Goal: Navigation & Orientation: Go to known website

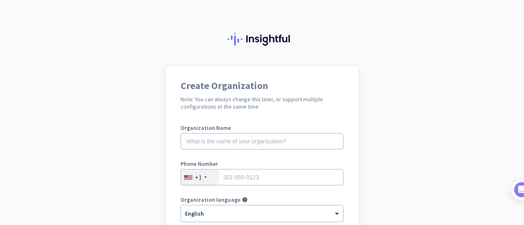
scroll to position [195, 0]
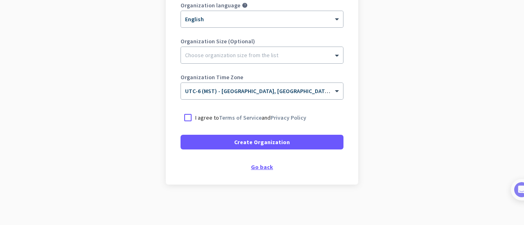
click at [255, 168] on div "Go back" at bounding box center [261, 167] width 163 height 6
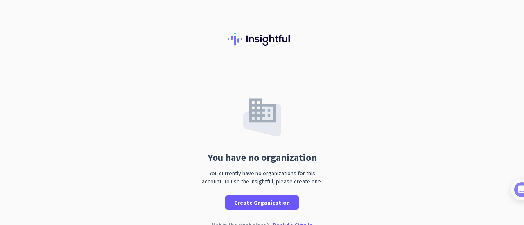
scroll to position [16, 0]
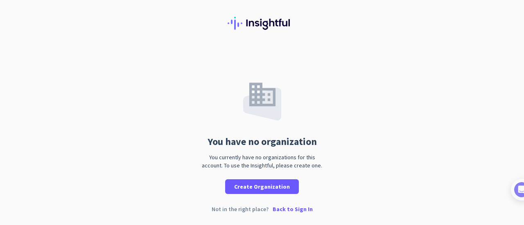
click at [286, 211] on p "Back to Sign In" at bounding box center [292, 210] width 40 height 6
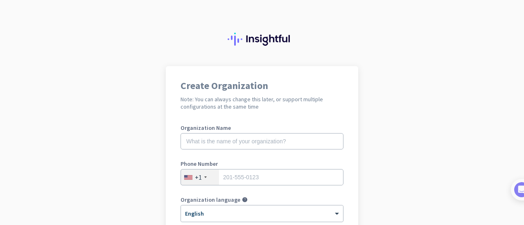
scroll to position [195, 0]
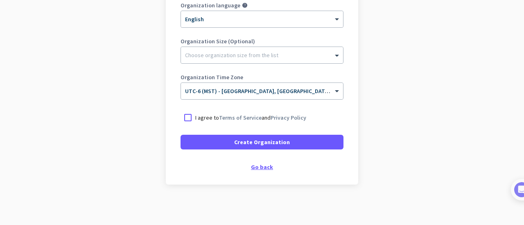
click at [250, 166] on div "Go back" at bounding box center [261, 167] width 163 height 6
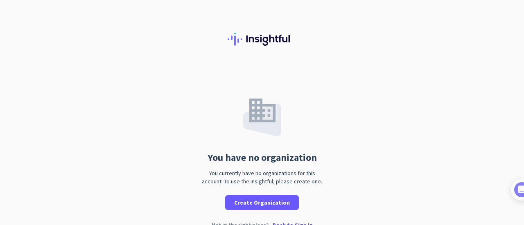
scroll to position [16, 0]
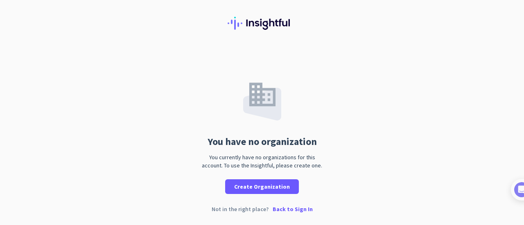
click at [289, 215] on div "Not in the right place? Back to Sign In" at bounding box center [262, 216] width 524 height 19
click at [290, 210] on p "Back to Sign In" at bounding box center [292, 210] width 40 height 6
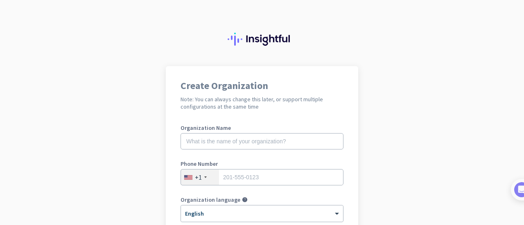
scroll to position [195, 0]
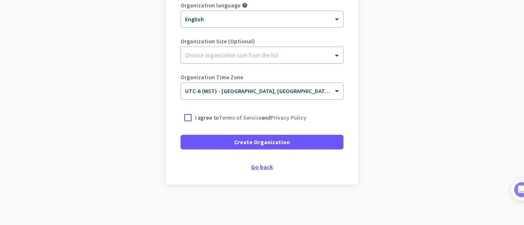
click at [259, 169] on div "Go back" at bounding box center [261, 167] width 163 height 6
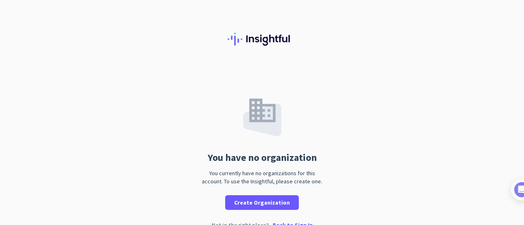
scroll to position [16, 0]
